Goal: Check status

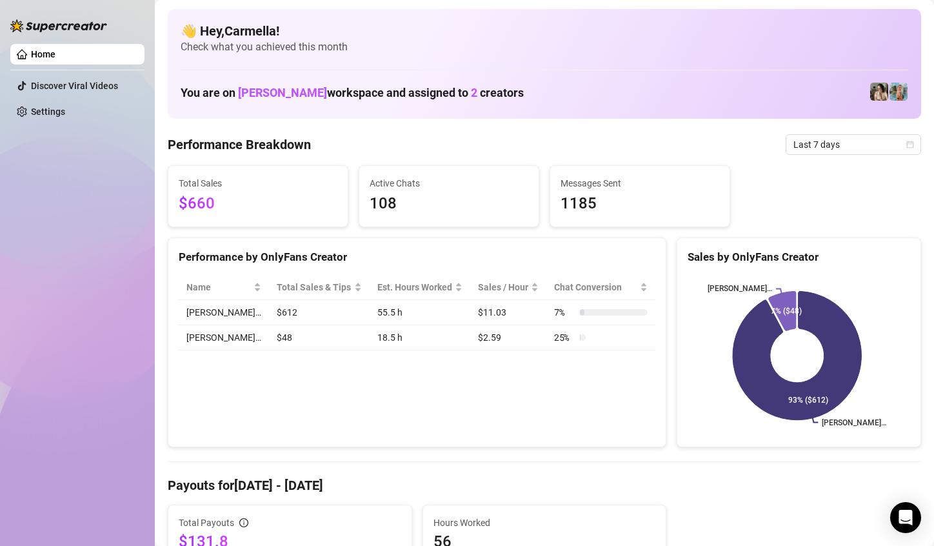
click at [107, 398] on div "Home Discover Viral Videos Settings" at bounding box center [77, 267] width 134 height 534
click at [859, 148] on span "Last 7 days" at bounding box center [853, 144] width 120 height 19
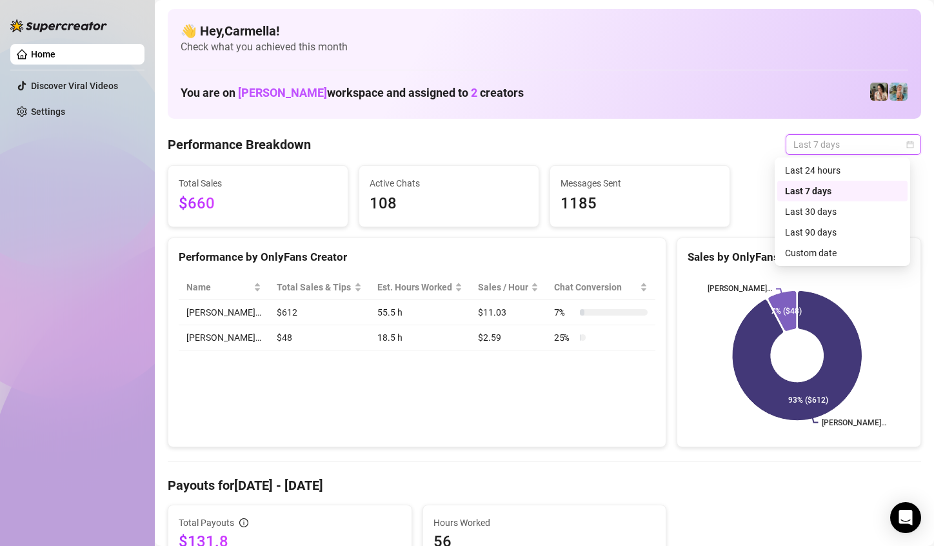
click at [906, 147] on icon "calendar" at bounding box center [910, 145] width 8 height 8
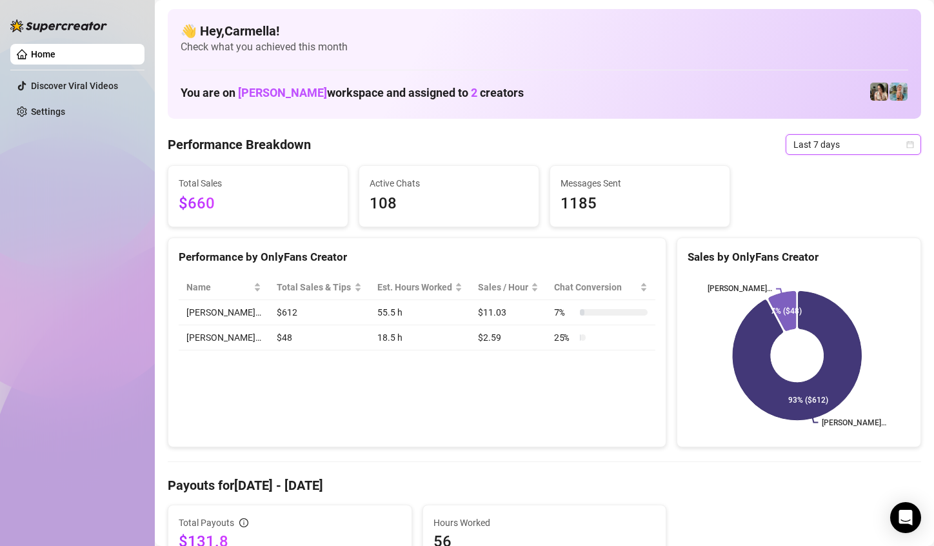
click at [906, 147] on icon "calendar" at bounding box center [910, 145] width 8 height 8
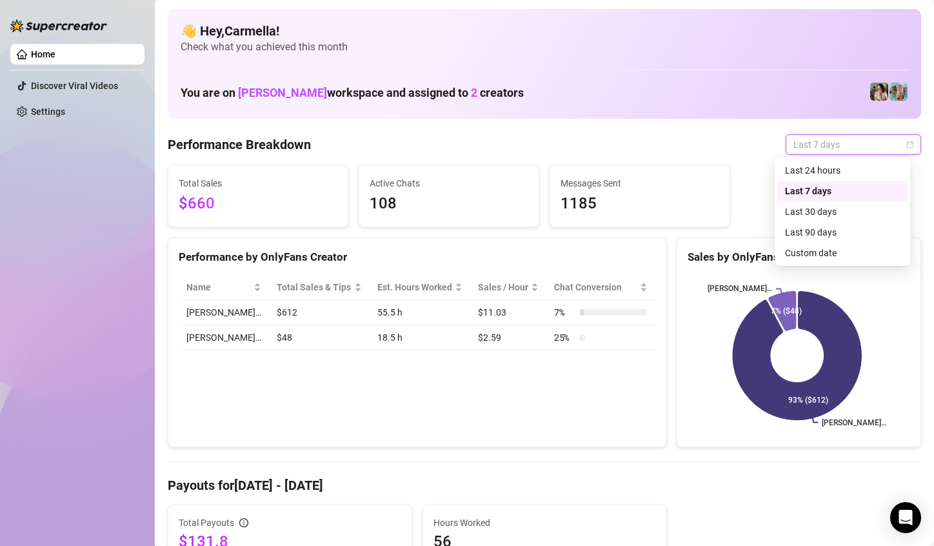
click at [906, 143] on icon "calendar" at bounding box center [910, 145] width 8 height 8
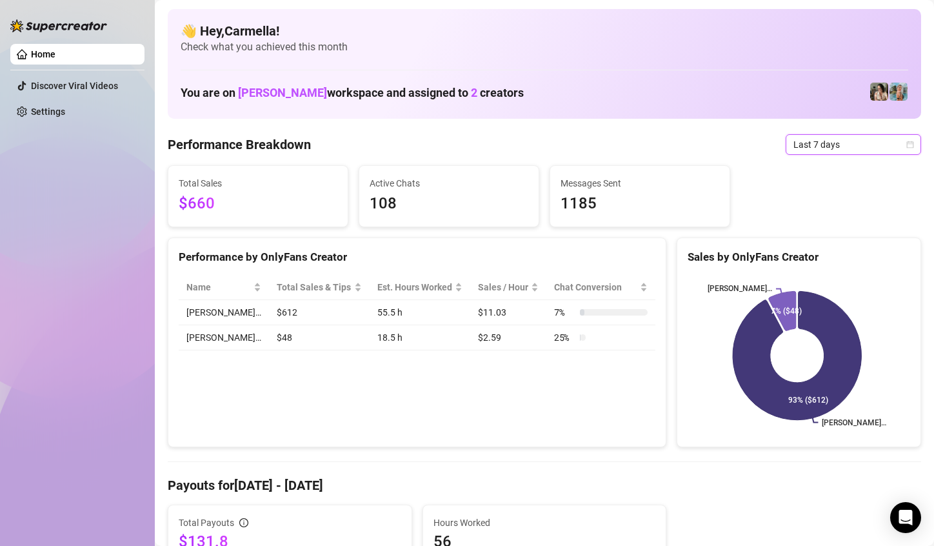
click at [906, 143] on icon "calendar" at bounding box center [910, 145] width 8 height 8
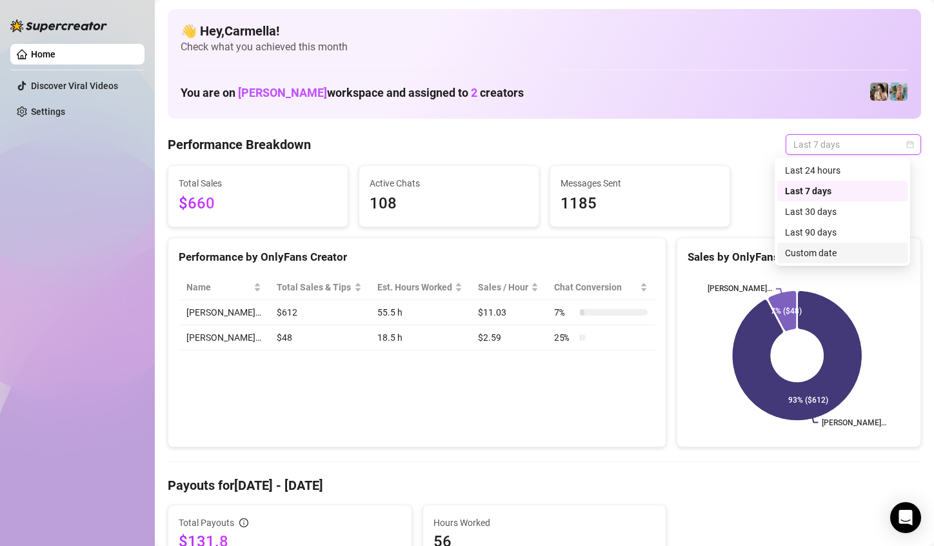
click at [794, 255] on div "Custom date" at bounding box center [842, 253] width 115 height 14
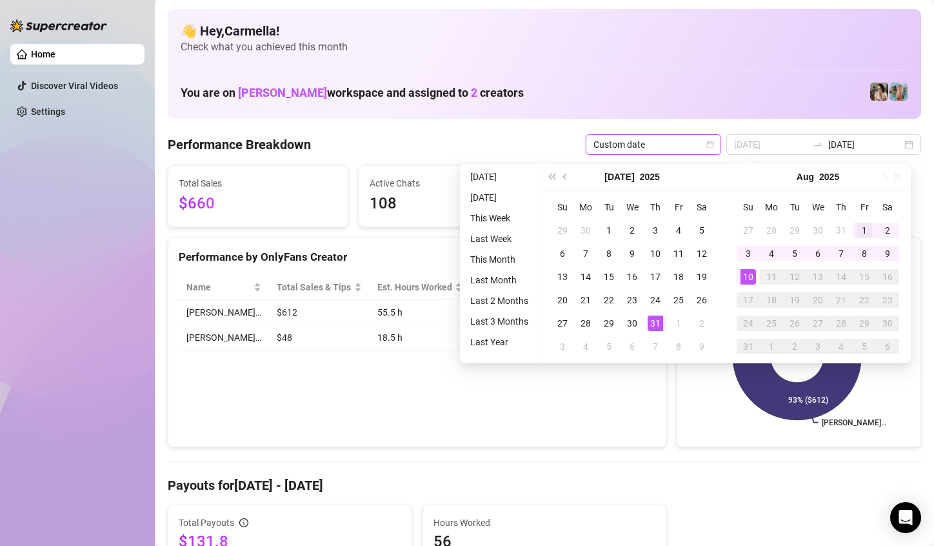
type input "[DATE]"
click at [861, 227] on div "1" at bounding box center [864, 230] width 15 height 15
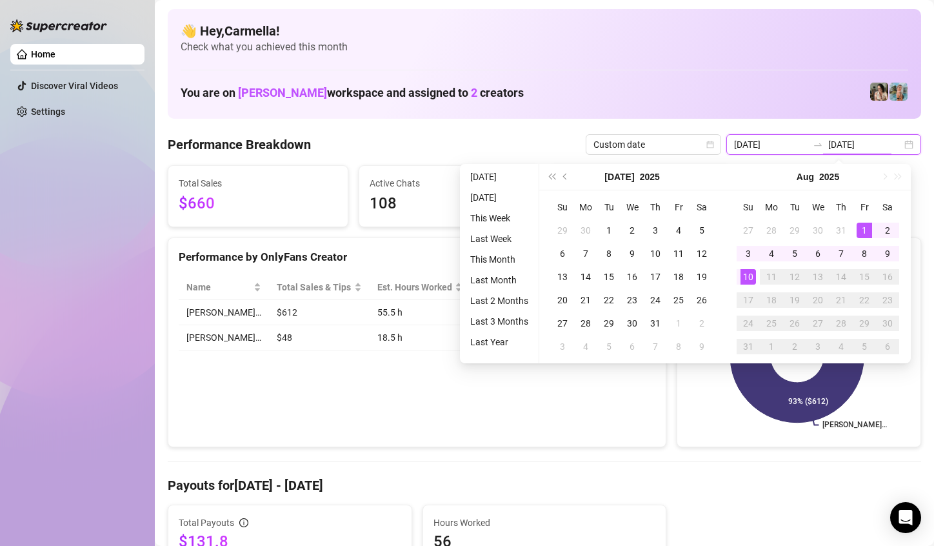
type input "[DATE]"
click at [800, 109] on div "👋 Hey, [PERSON_NAME] ! Check what you achieved this month You are on [PERSON_NA…" at bounding box center [544, 64] width 753 height 110
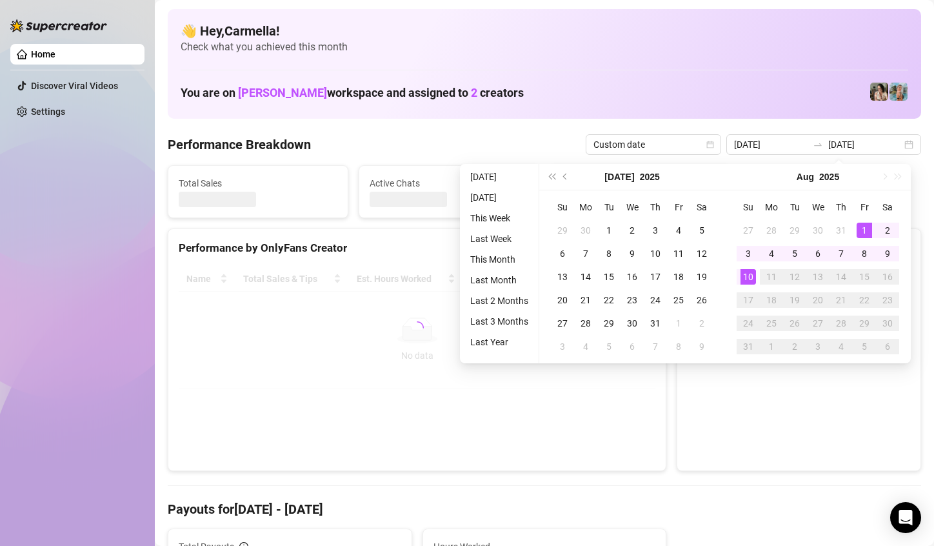
type input "[DATE]"
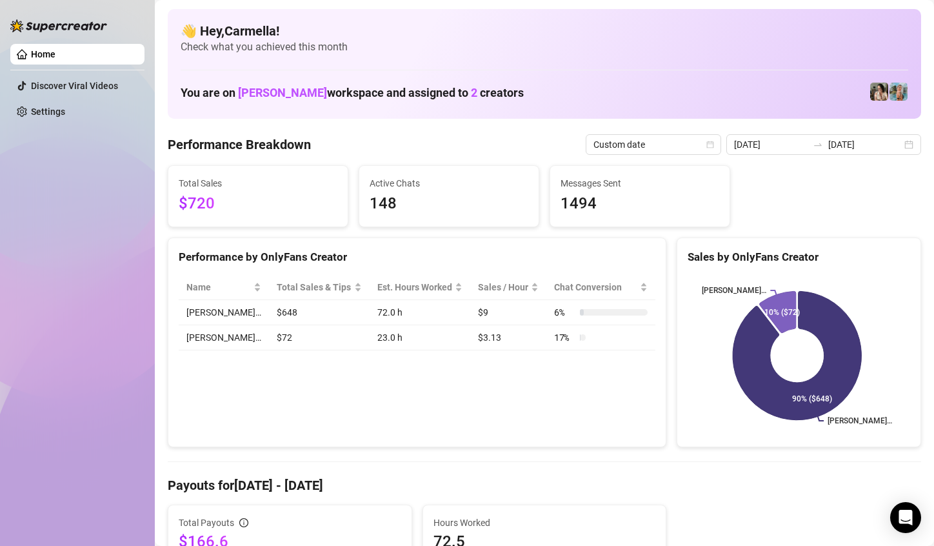
click at [116, 419] on div "Home Discover Viral Videos Settings" at bounding box center [77, 267] width 134 height 534
